Goal: Task Accomplishment & Management: Manage account settings

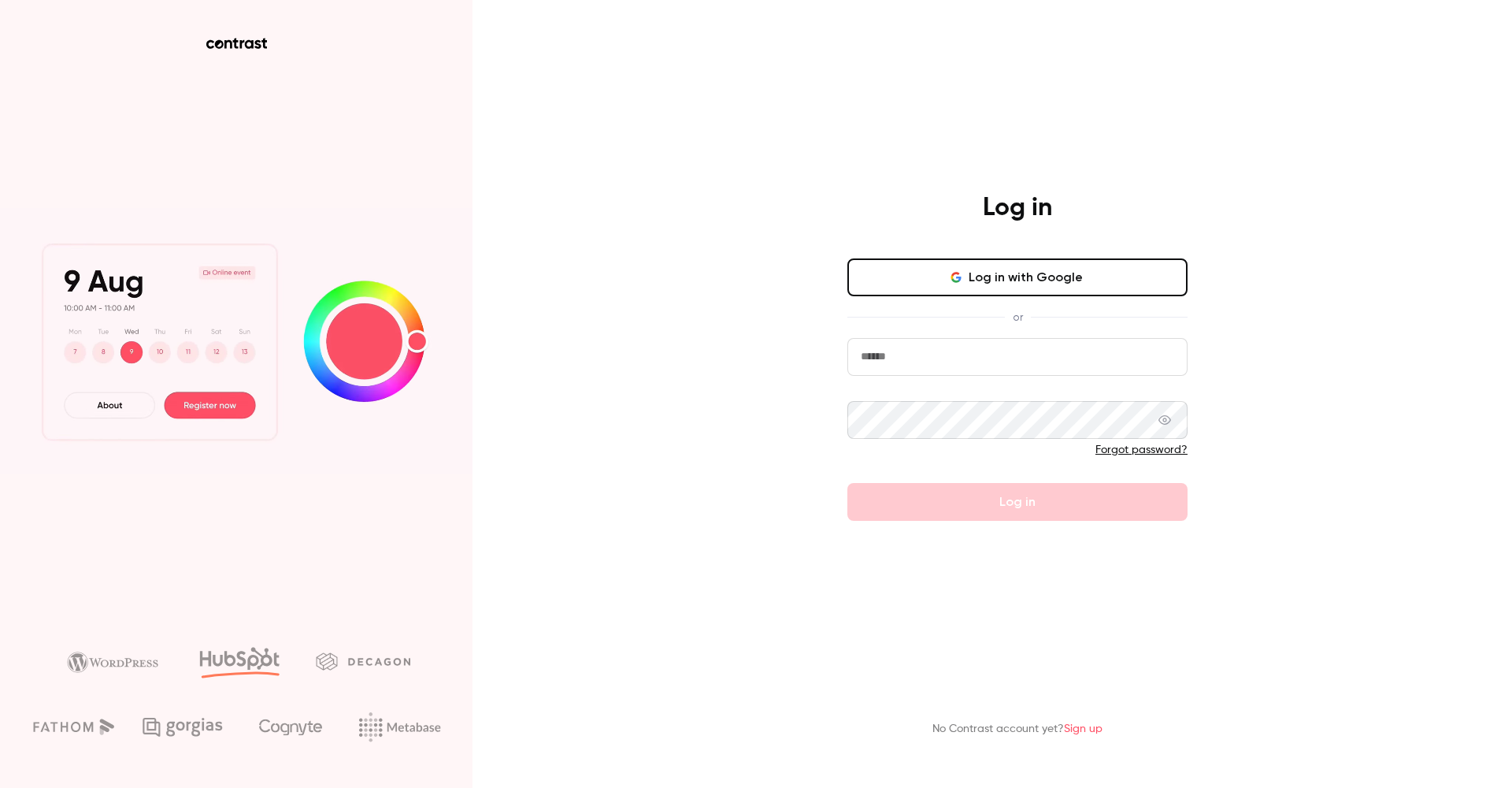
click at [986, 286] on button "Log in with Google" at bounding box center [1017, 277] width 340 height 38
click at [1032, 364] on input "email" at bounding box center [1017, 357] width 340 height 38
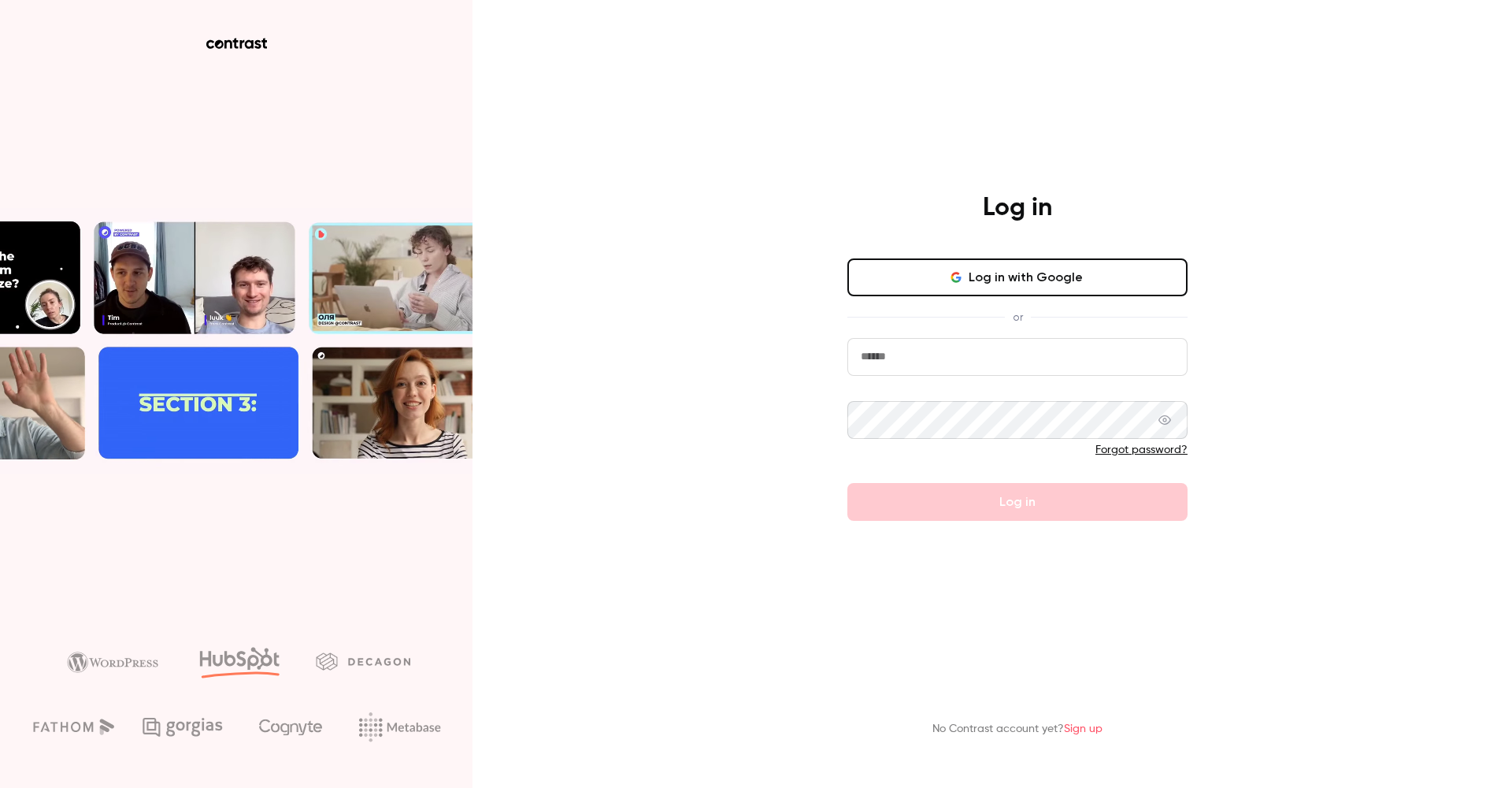
click at [1061, 273] on button "Log in with Google" at bounding box center [1017, 277] width 340 height 38
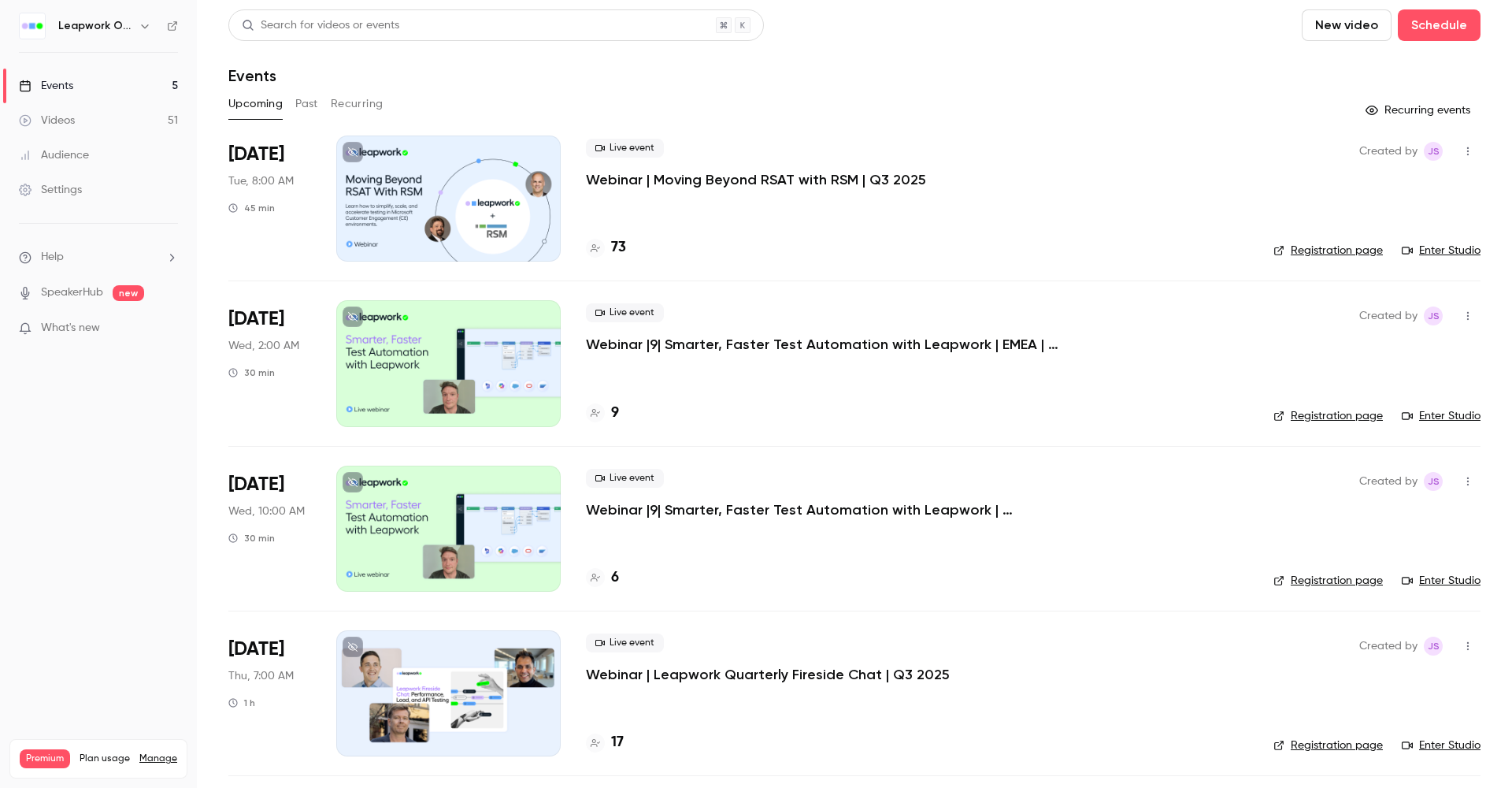
click at [464, 223] on div at bounding box center [448, 198] width 224 height 126
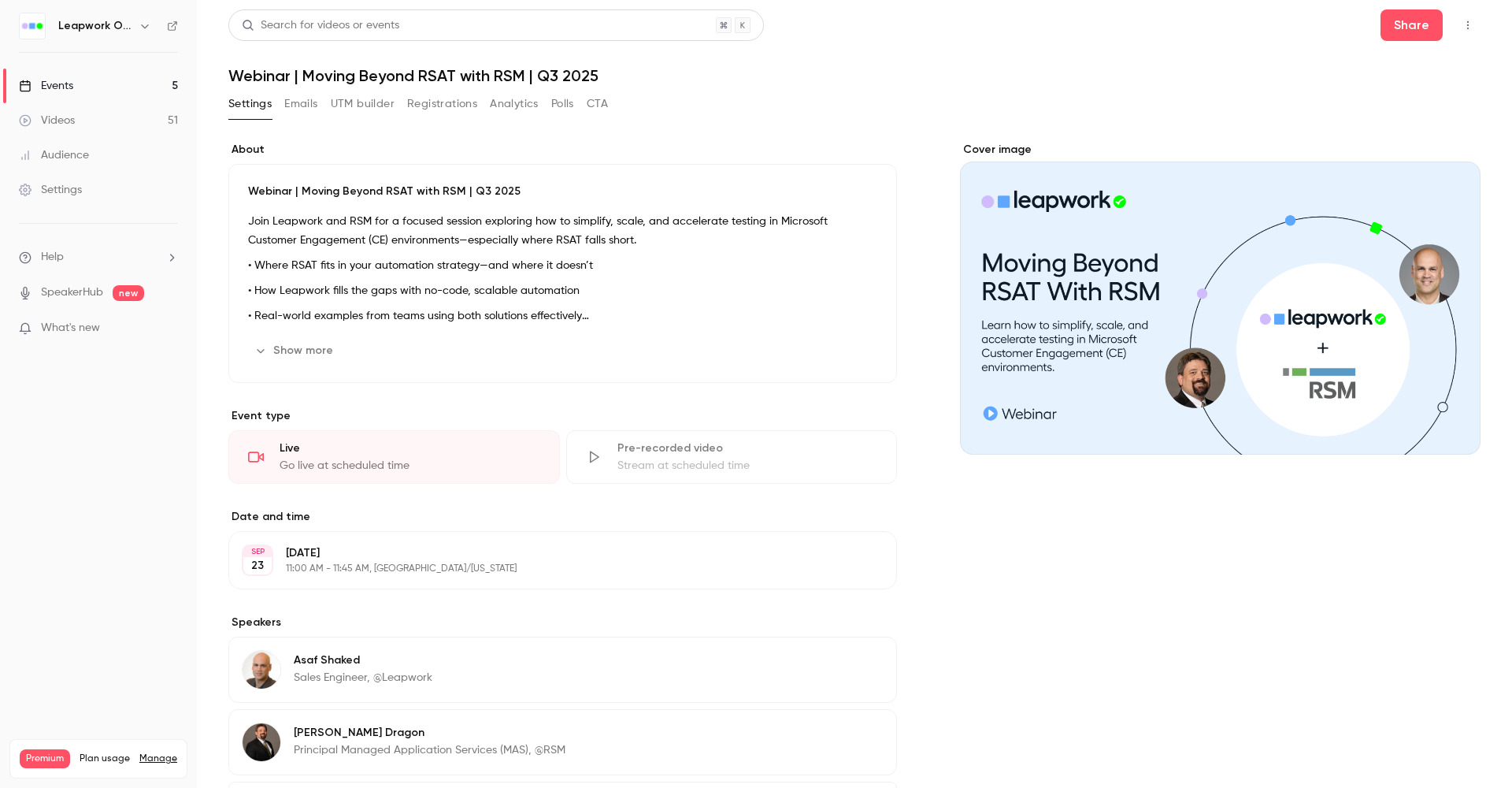
click at [434, 97] on button "Registrations" at bounding box center [442, 104] width 70 height 25
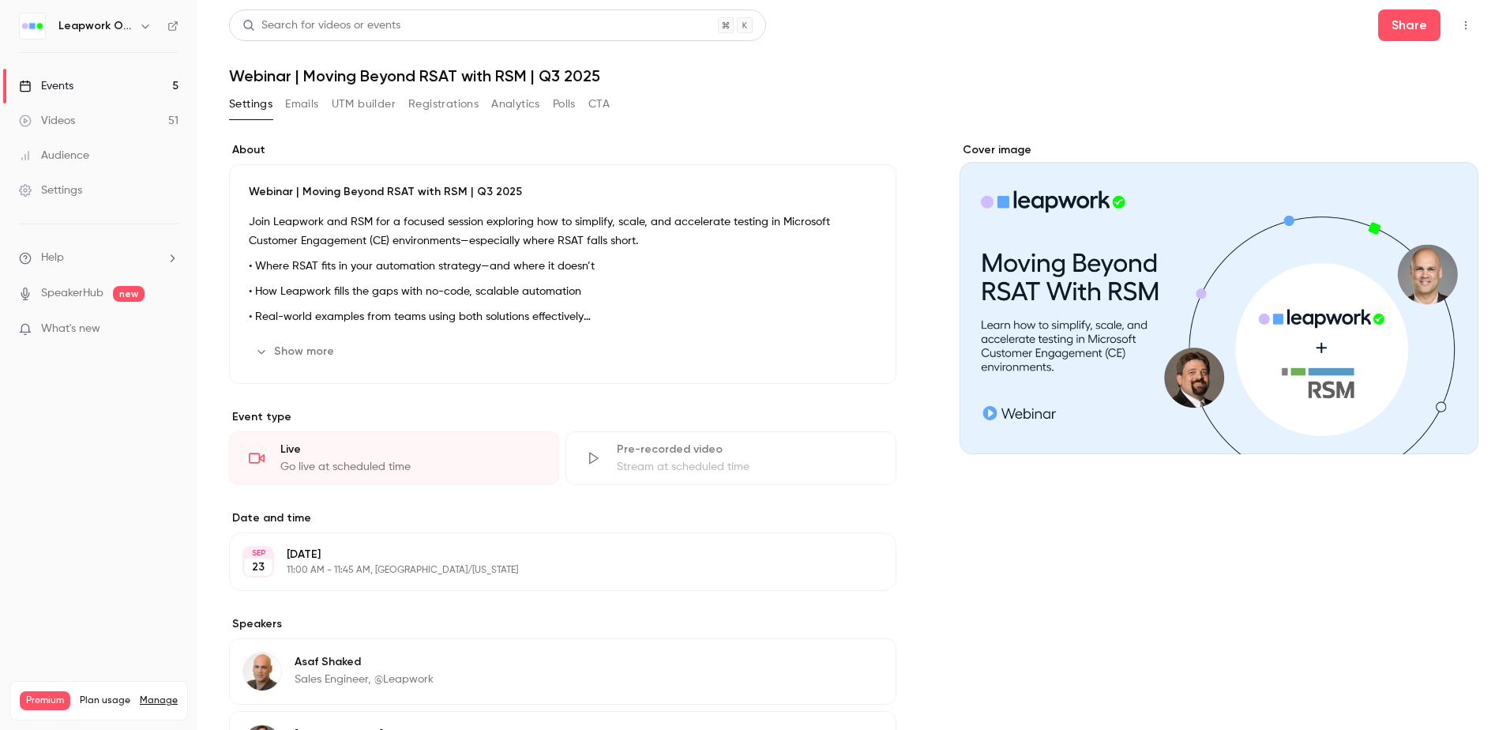
click at [69, 80] on div "Events" at bounding box center [46, 86] width 54 height 16
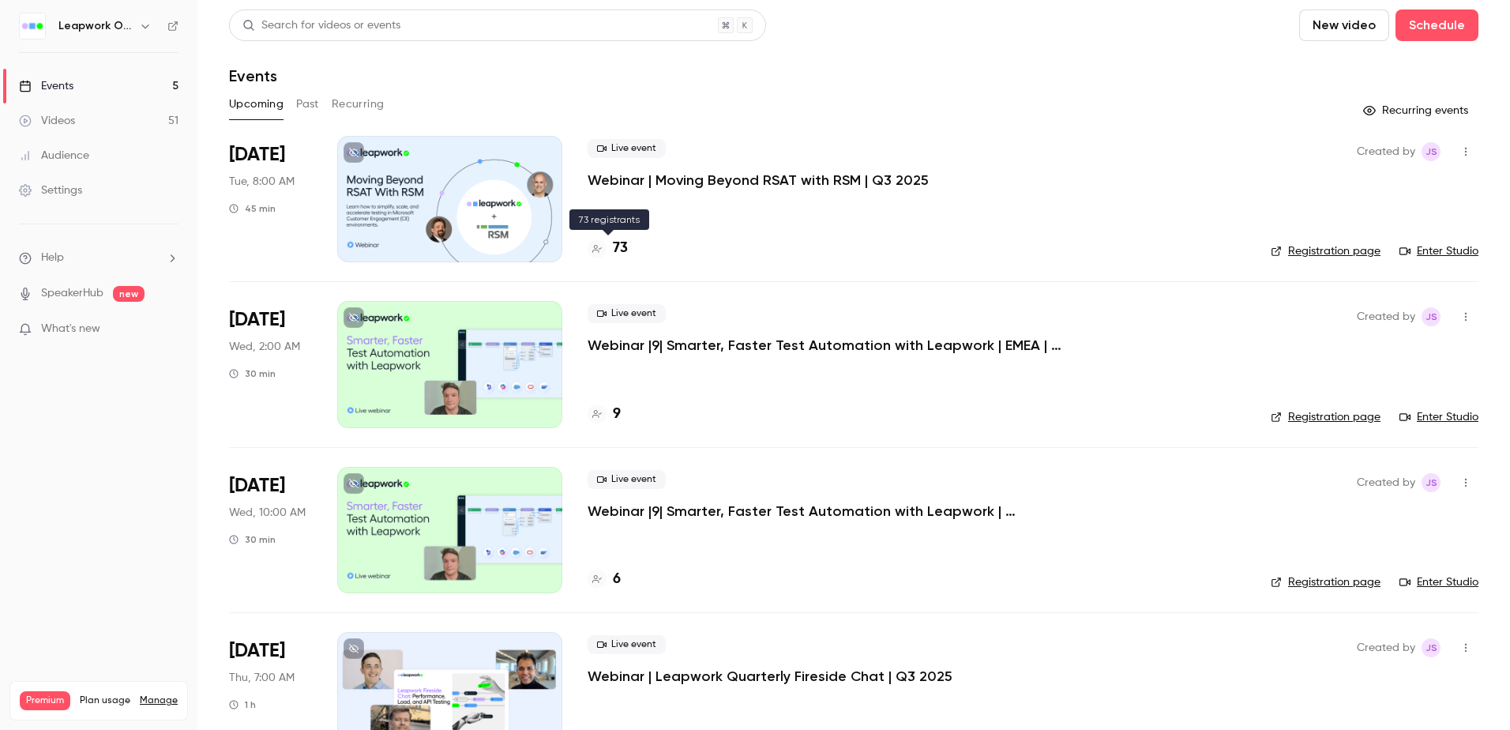
click at [595, 246] on icon at bounding box center [596, 248] width 9 height 9
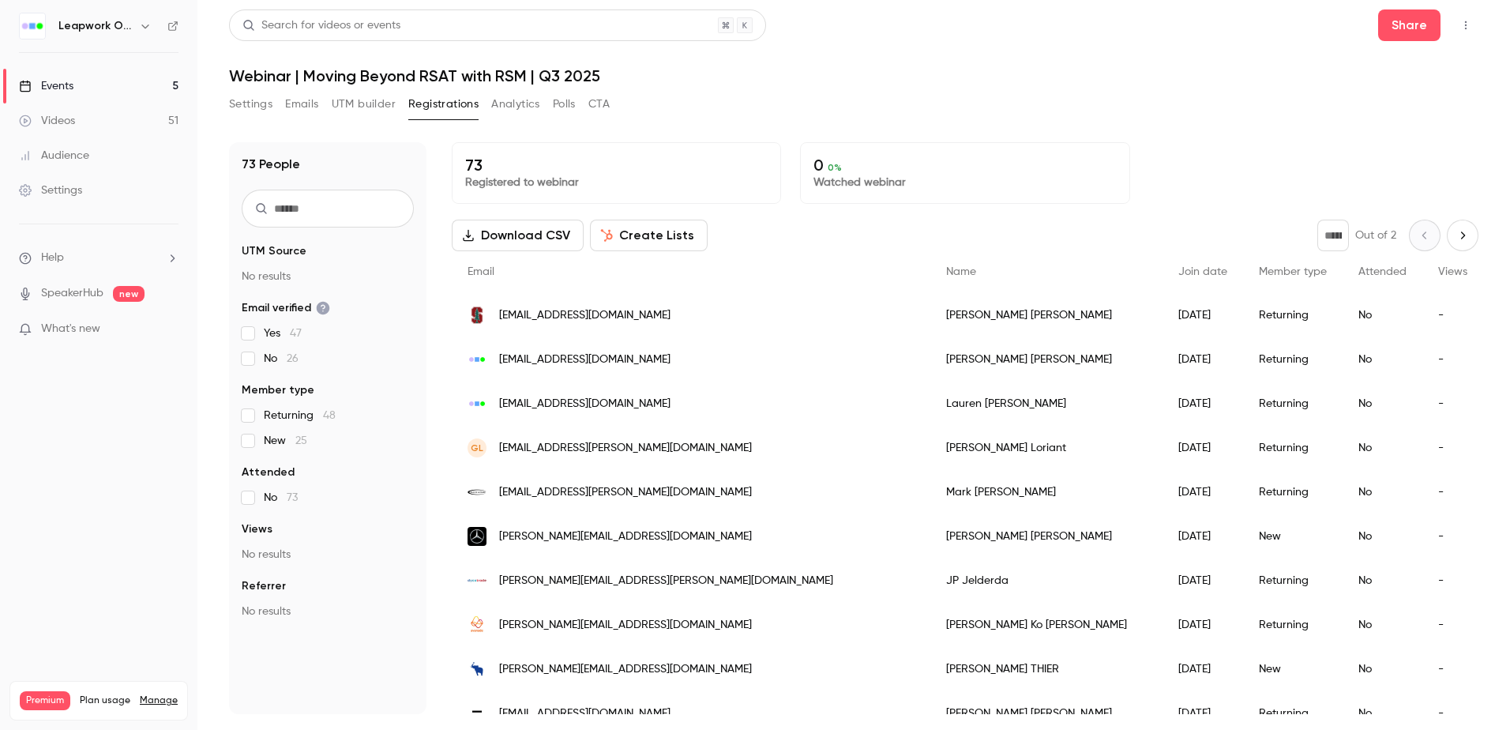
click at [596, 582] on span "john.patrick.jelderda@dycotrade.com" at bounding box center [666, 580] width 334 height 17
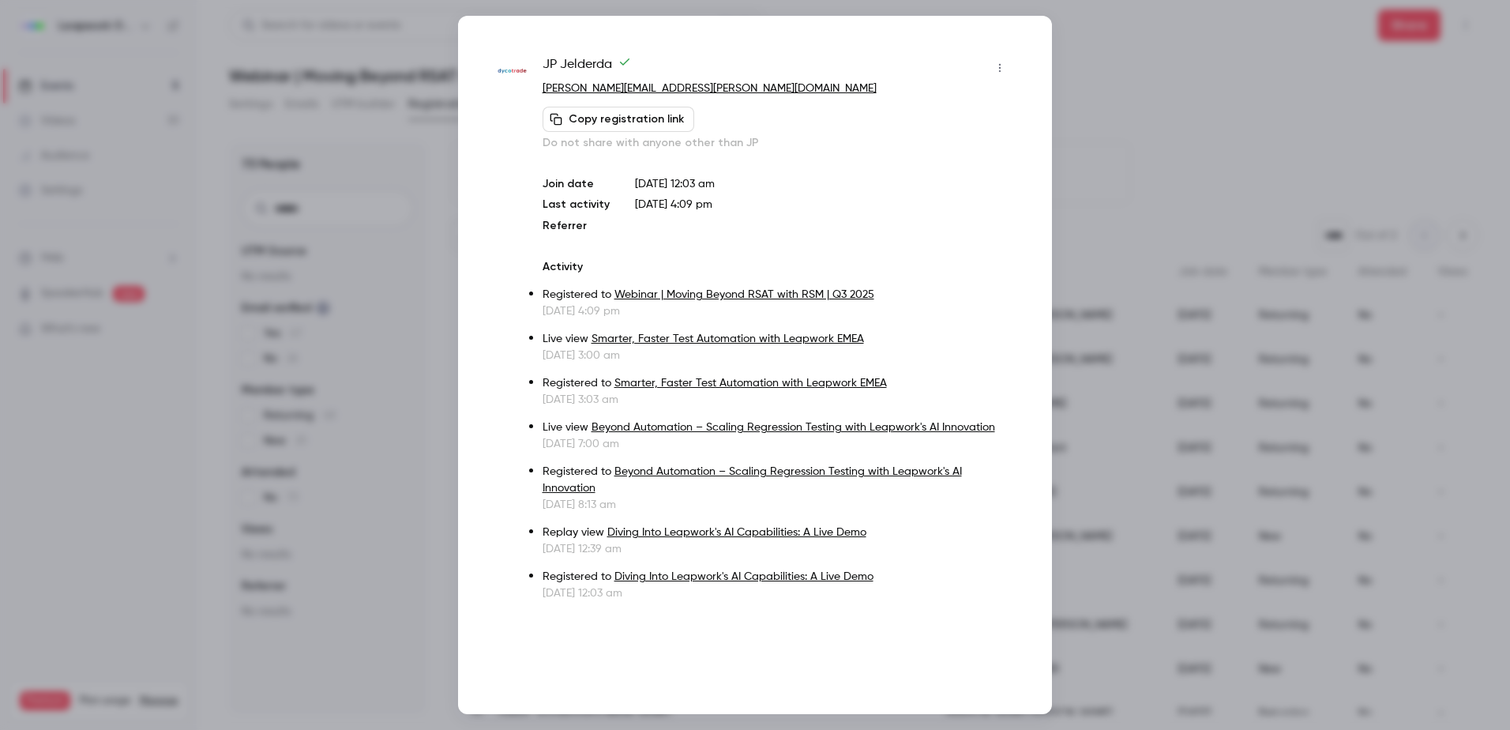
click at [1128, 103] on div at bounding box center [755, 365] width 1510 height 730
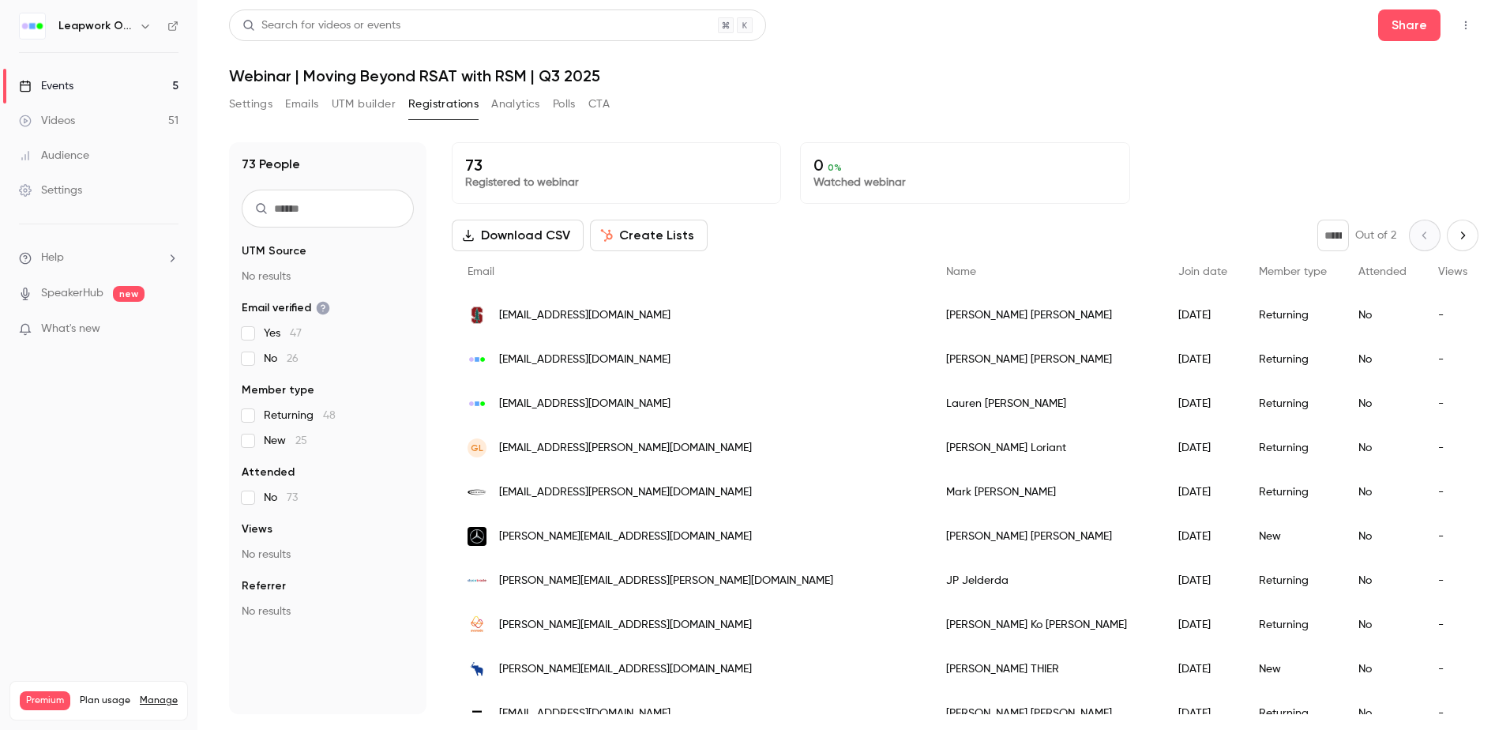
click at [290, 102] on button "Emails" at bounding box center [301, 104] width 33 height 25
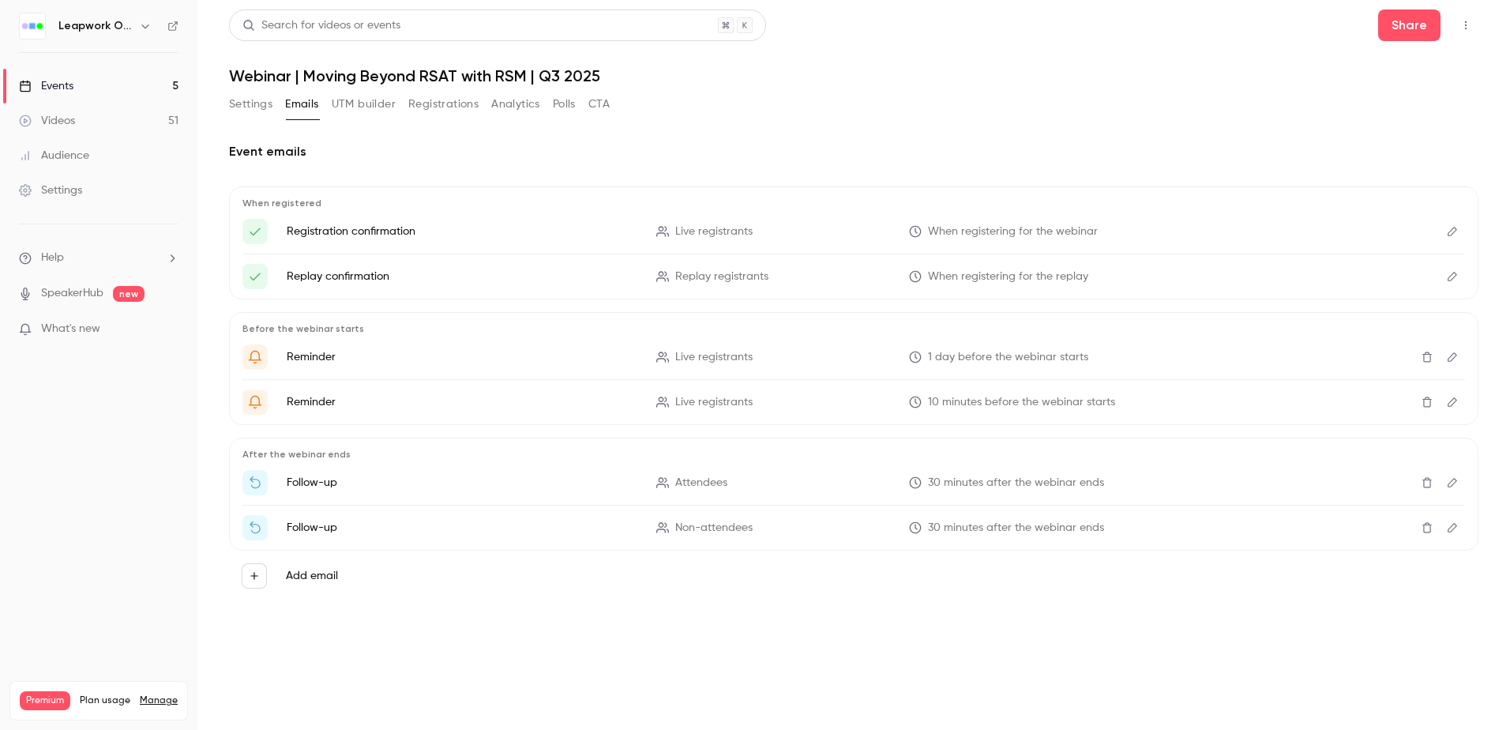
click at [263, 103] on button "Settings" at bounding box center [250, 104] width 43 height 25
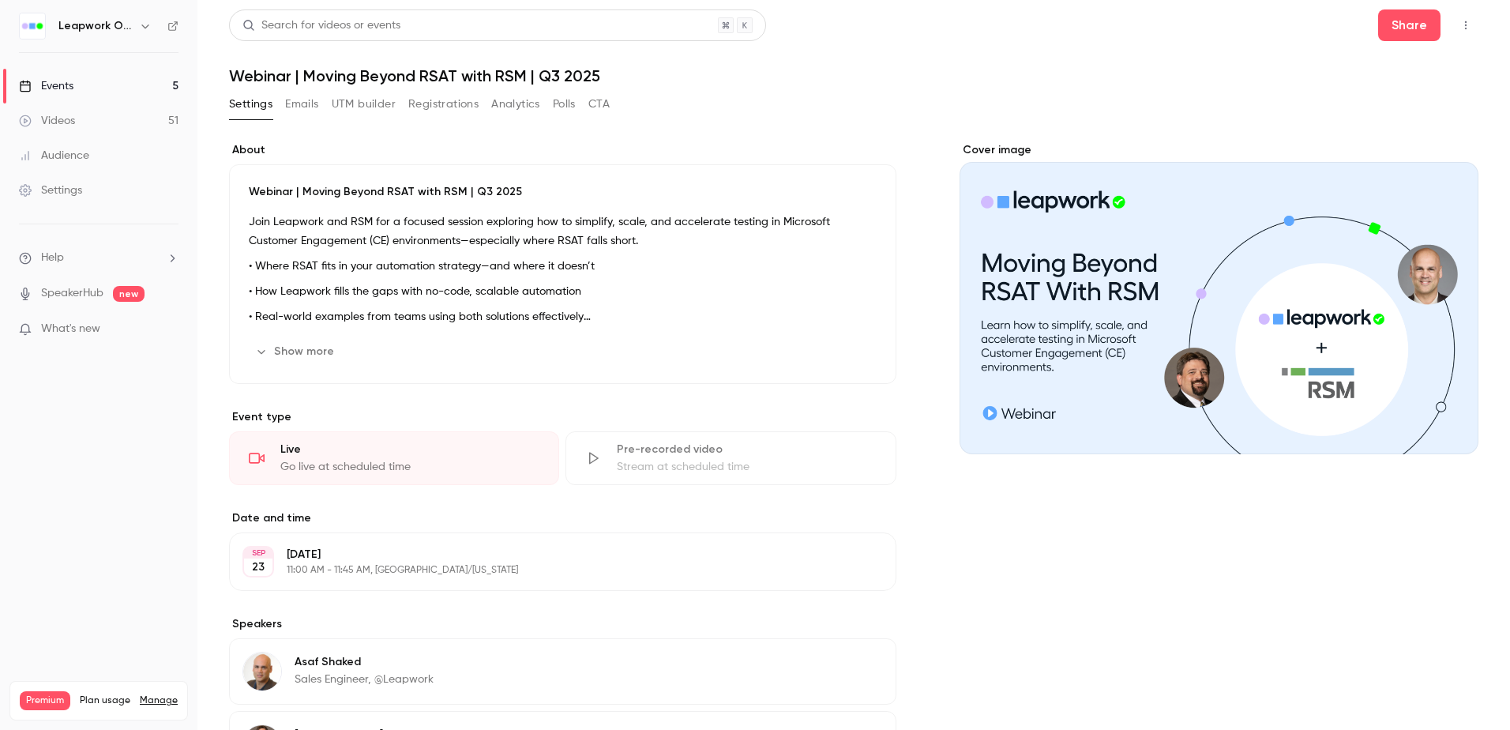
scroll to position [216, 0]
